Goal: Task Accomplishment & Management: Manage account settings

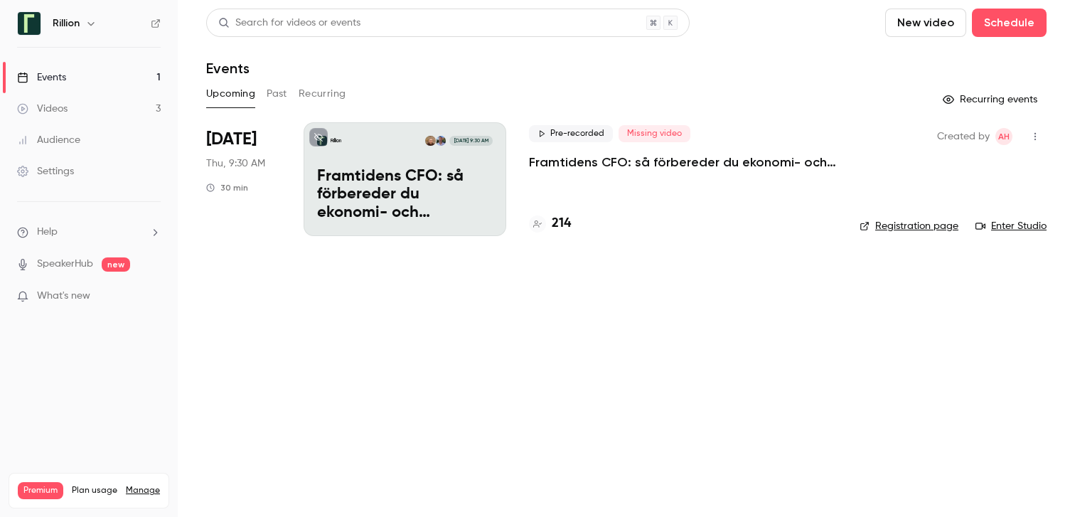
click at [564, 155] on p "Framtidens CFO: så förbereder du ekonomi- och finansfunktionen för AI-eran​" at bounding box center [683, 162] width 308 height 17
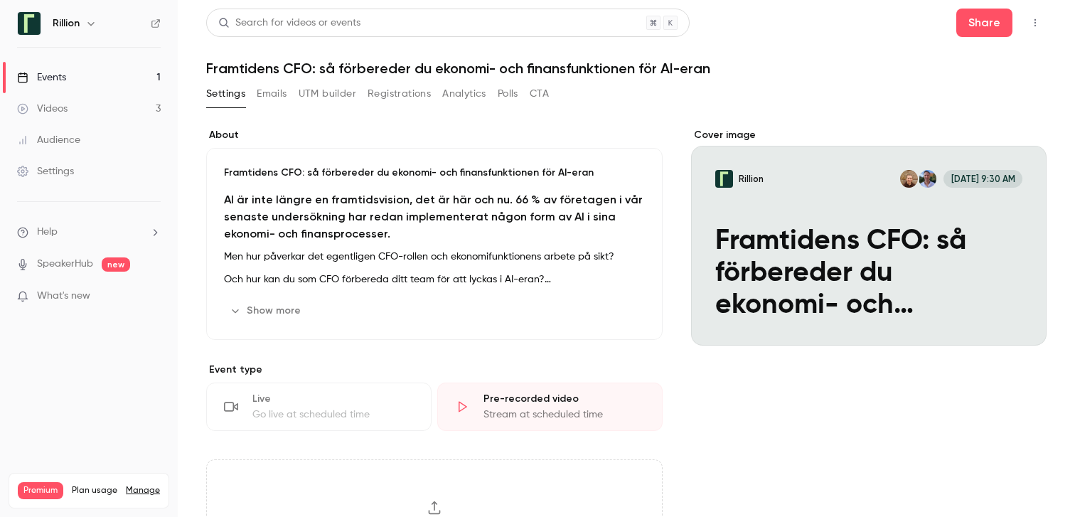
click at [119, 70] on link "Events 1" at bounding box center [89, 77] width 178 height 31
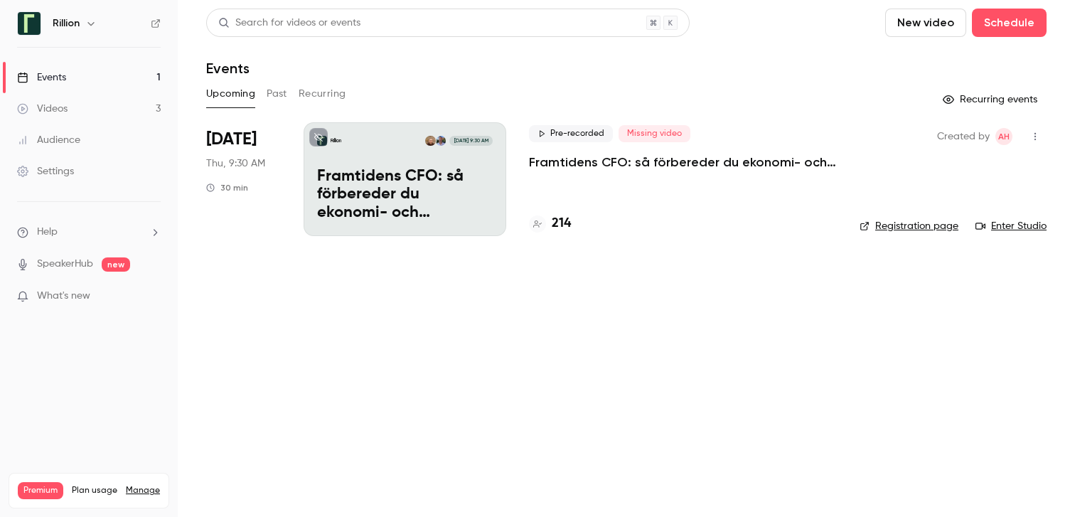
click at [539, 158] on p "Framtidens CFO: så förbereder du ekonomi- och finansfunktionen för AI-eran​" at bounding box center [683, 162] width 308 height 17
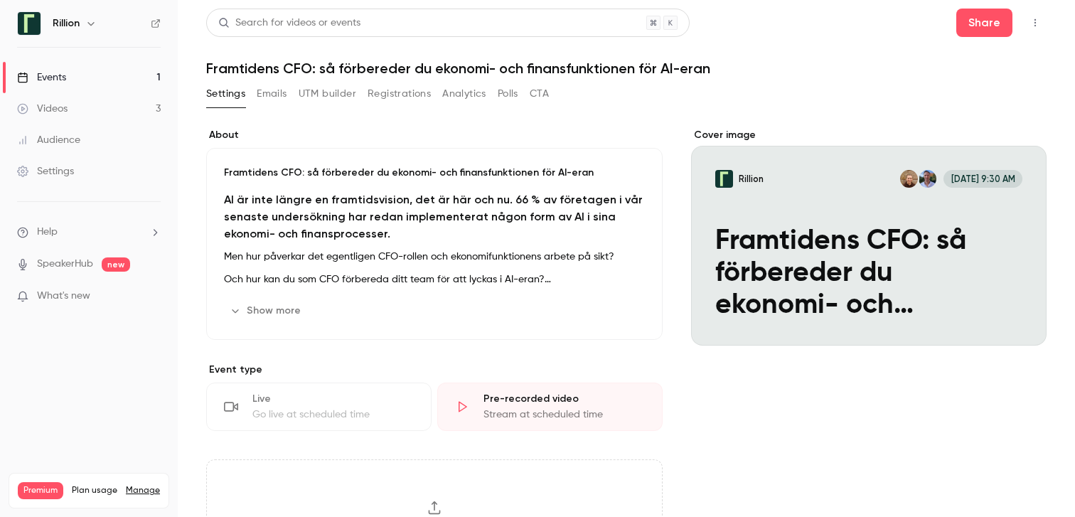
click at [276, 95] on button "Emails" at bounding box center [272, 93] width 30 height 23
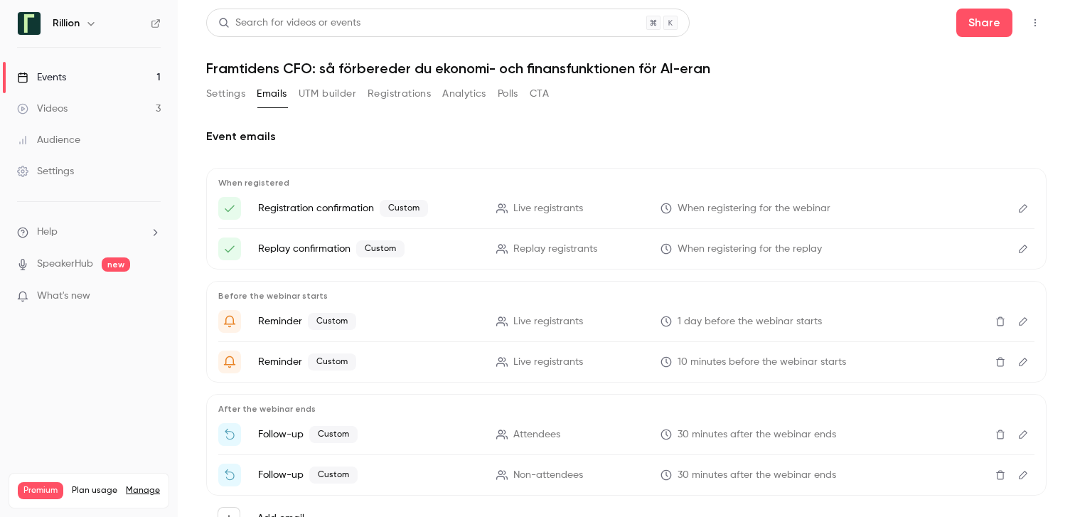
click at [392, 100] on button "Registrations" at bounding box center [398, 93] width 63 height 23
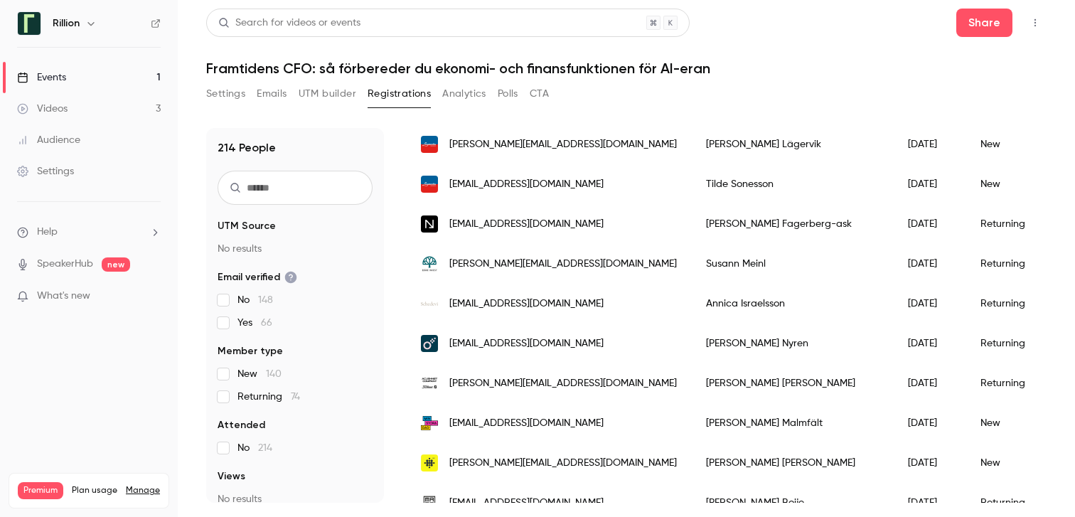
scroll to position [1751, 0]
